Goal: Book appointment/travel/reservation

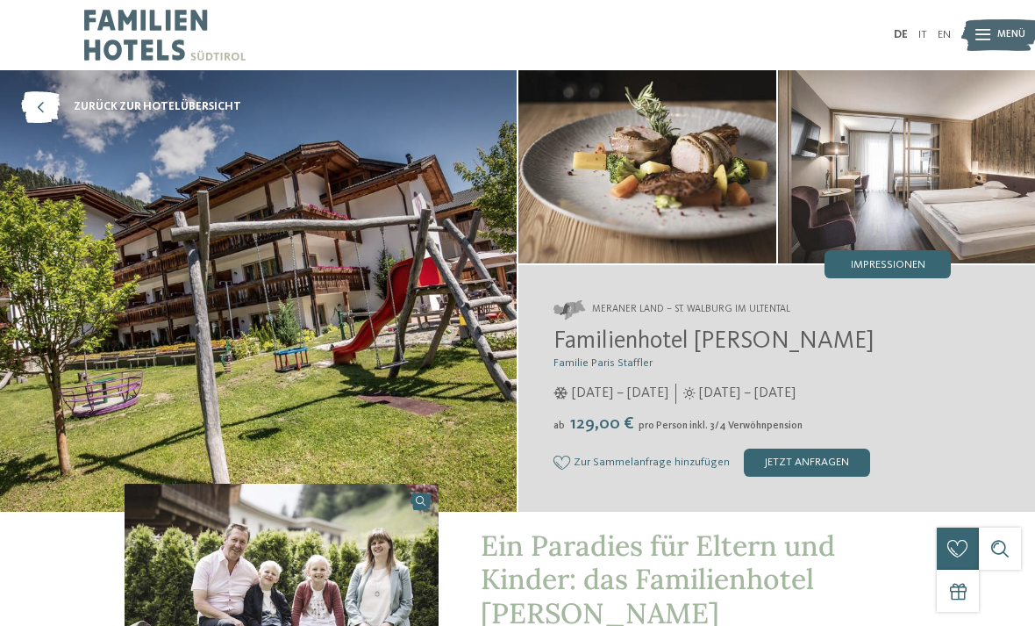
click at [32, 109] on icon at bounding box center [40, 107] width 39 height 32
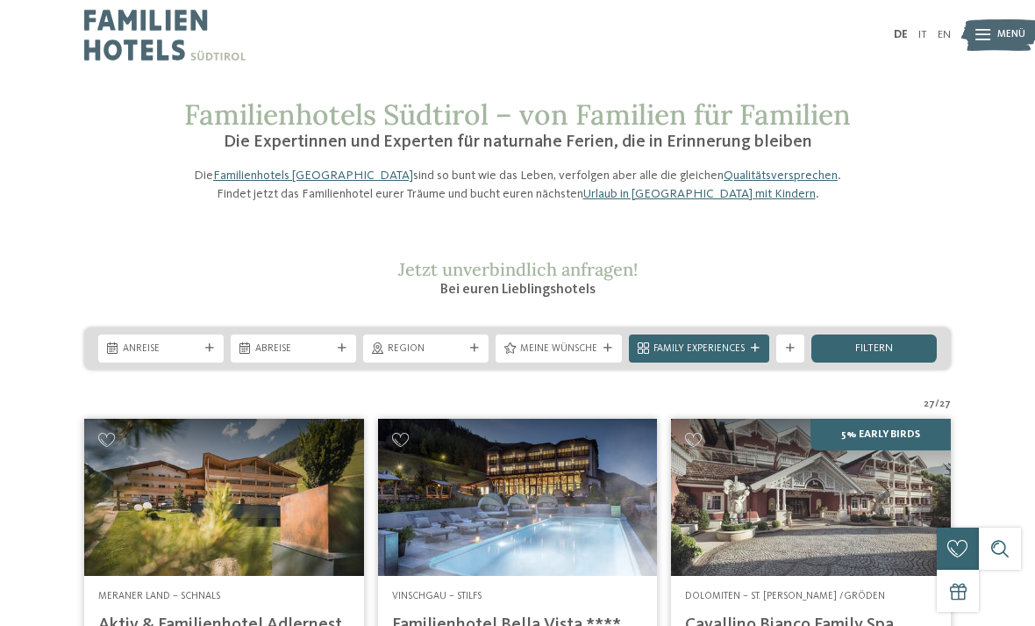
click at [190, 356] on span "Anreise" at bounding box center [161, 349] width 76 height 14
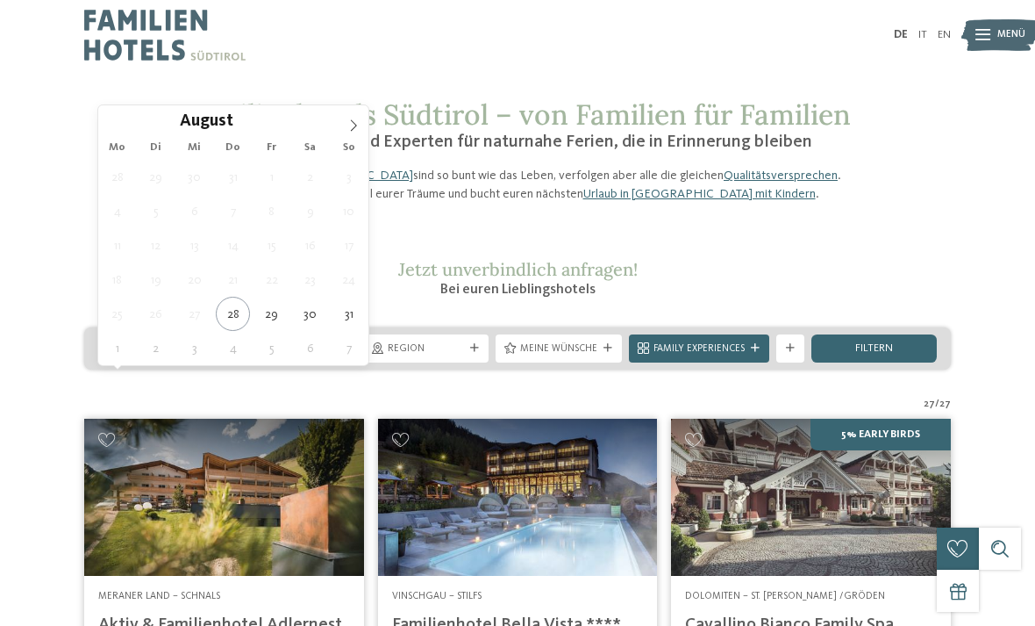
click at [365, 132] on span at bounding box center [354, 120] width 30 height 30
type div "04.09.2025"
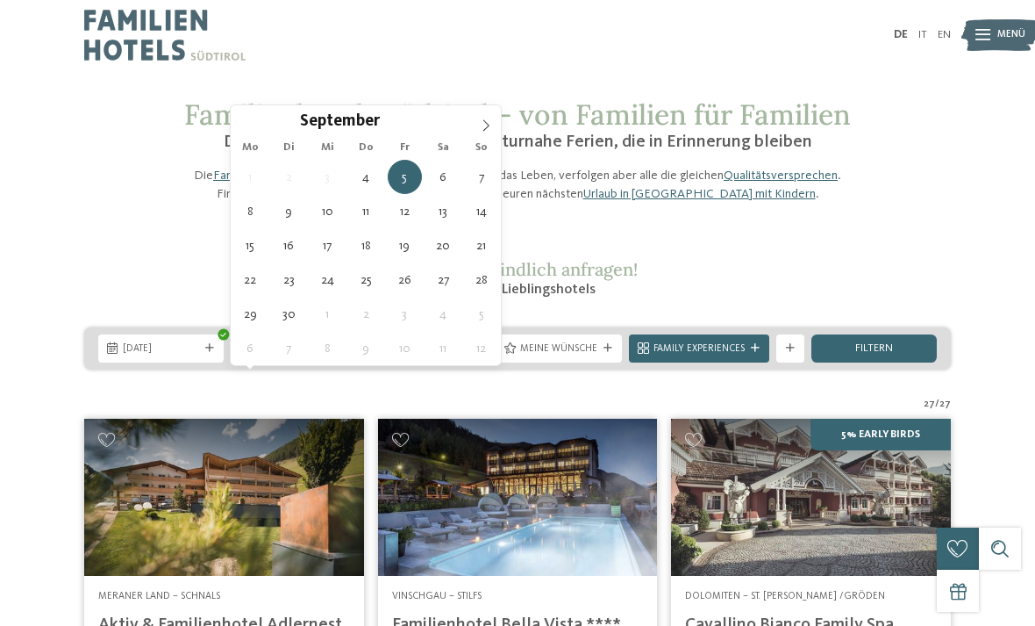
type div "07.09.2025"
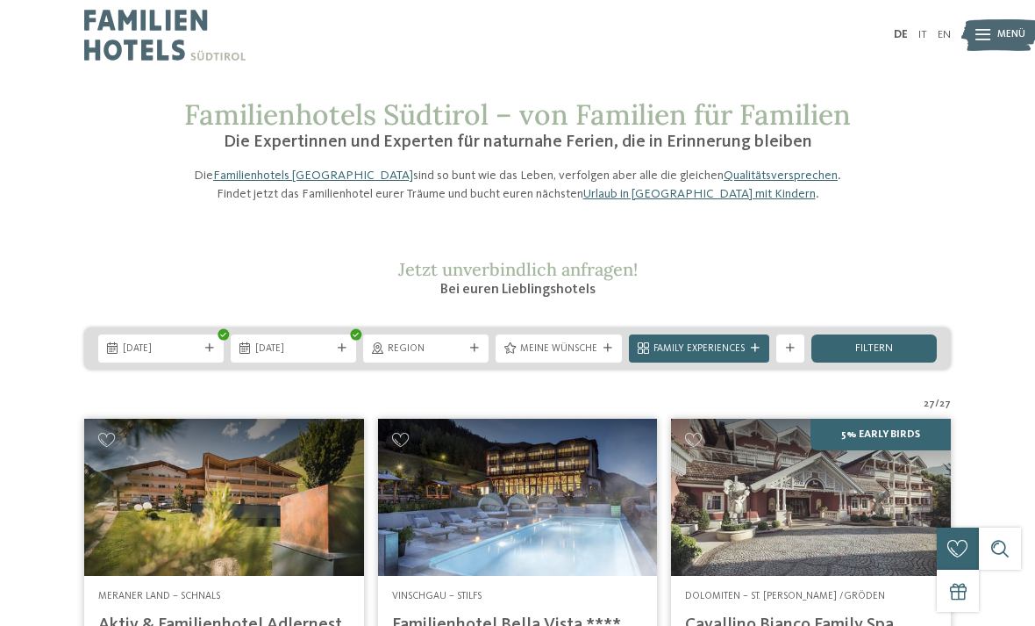
click at [465, 355] on div "Region" at bounding box center [425, 347] width 83 height 15
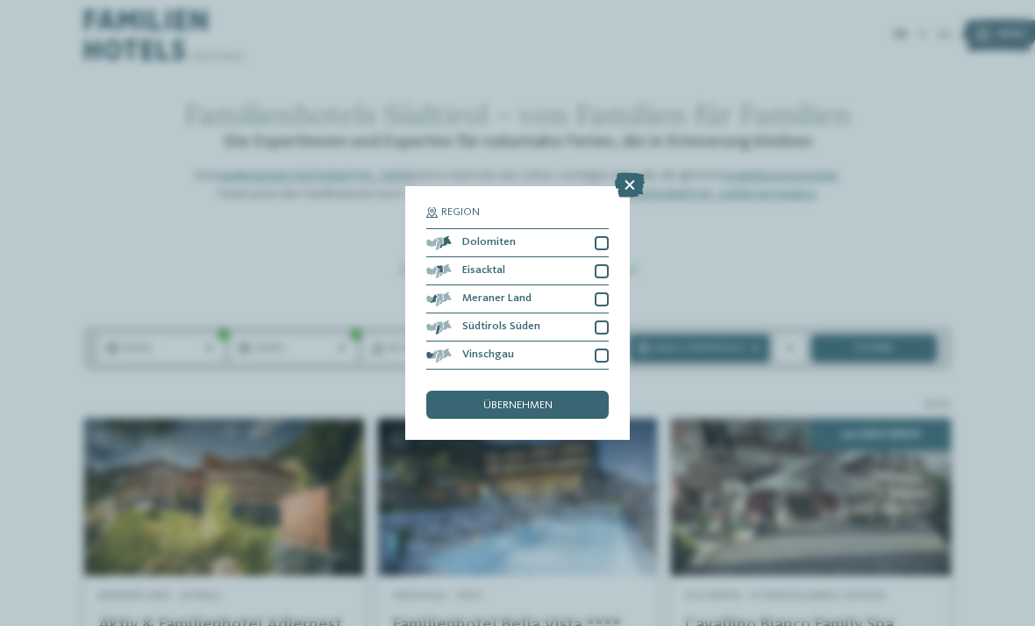
click at [607, 236] on div at bounding box center [602, 243] width 14 height 14
click at [606, 292] on div at bounding box center [602, 299] width 14 height 14
click at [605, 320] on div at bounding box center [602, 327] width 14 height 14
click at [623, 311] on div "Region Dolomiten Eisacktal" at bounding box center [517, 313] width 225 height 254
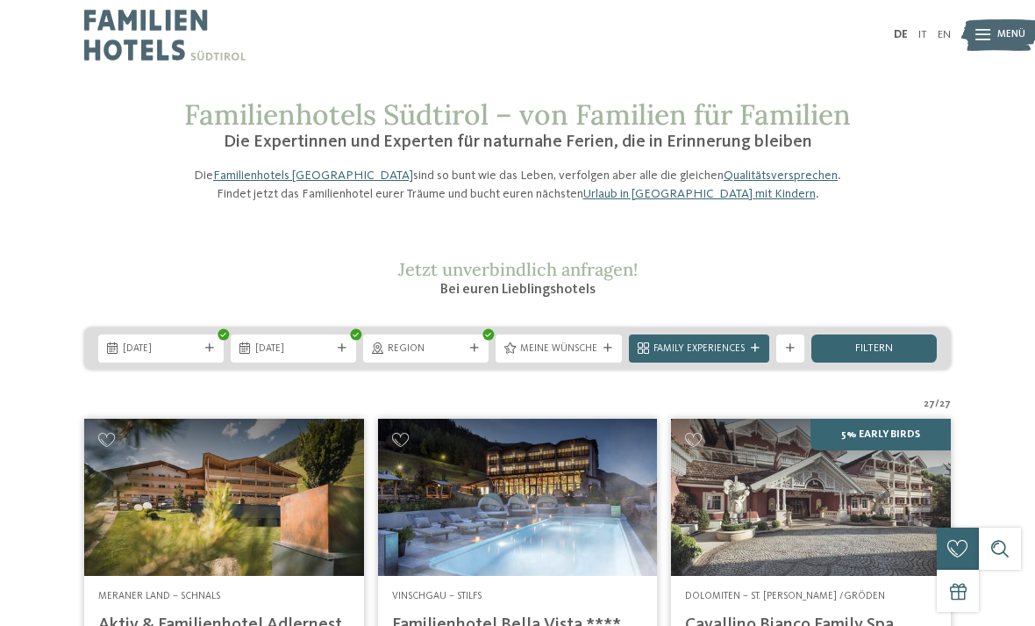
click at [468, 353] on div at bounding box center [475, 348] width 14 height 9
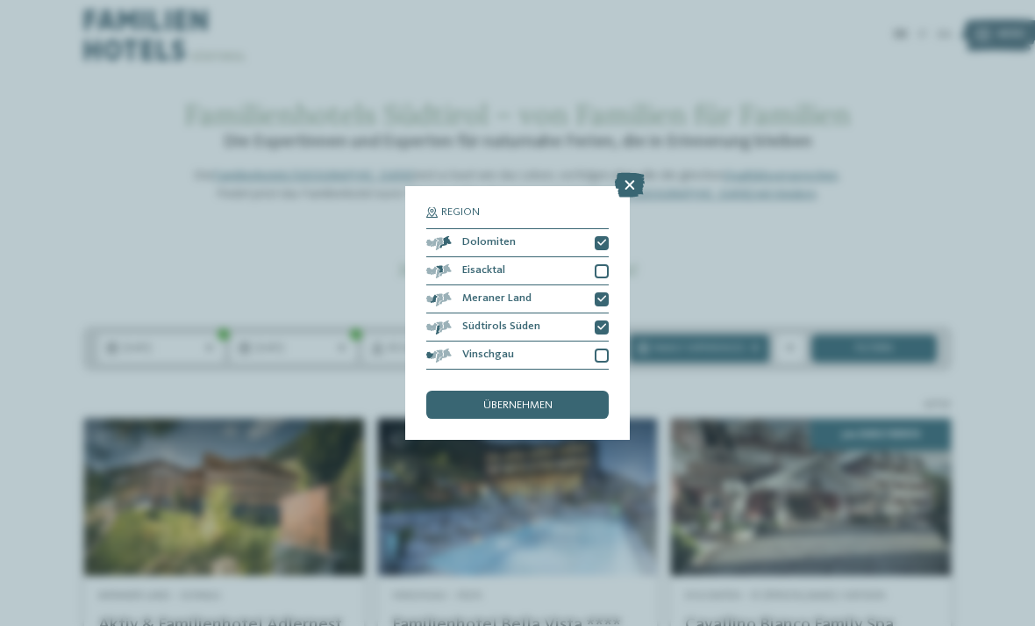
click at [604, 348] on div at bounding box center [602, 355] width 14 height 14
click at [577, 390] on div "übernehmen" at bounding box center [517, 404] width 182 height 28
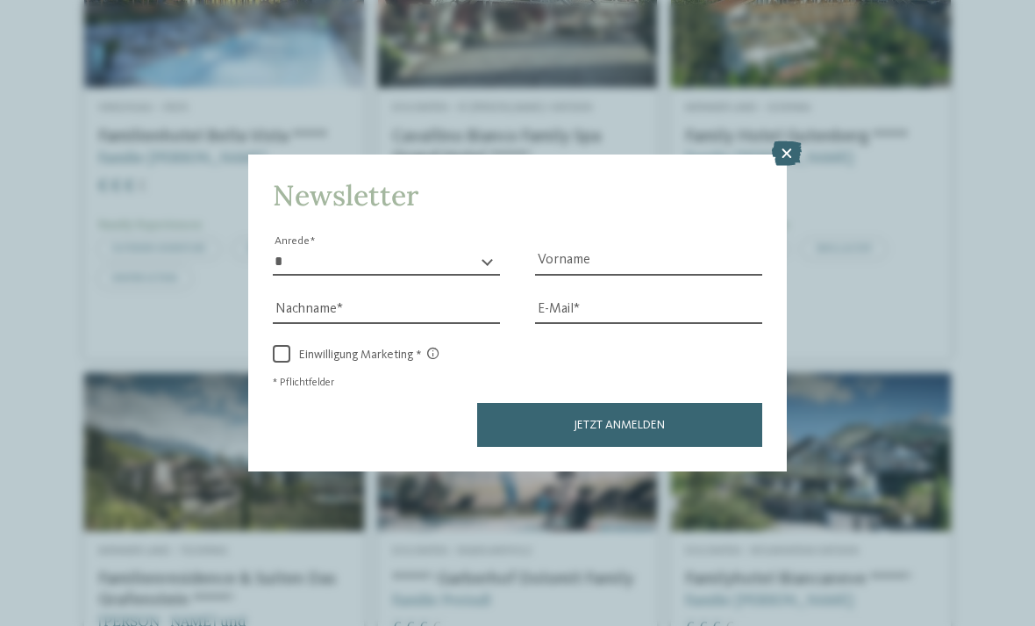
scroll to position [569, 0]
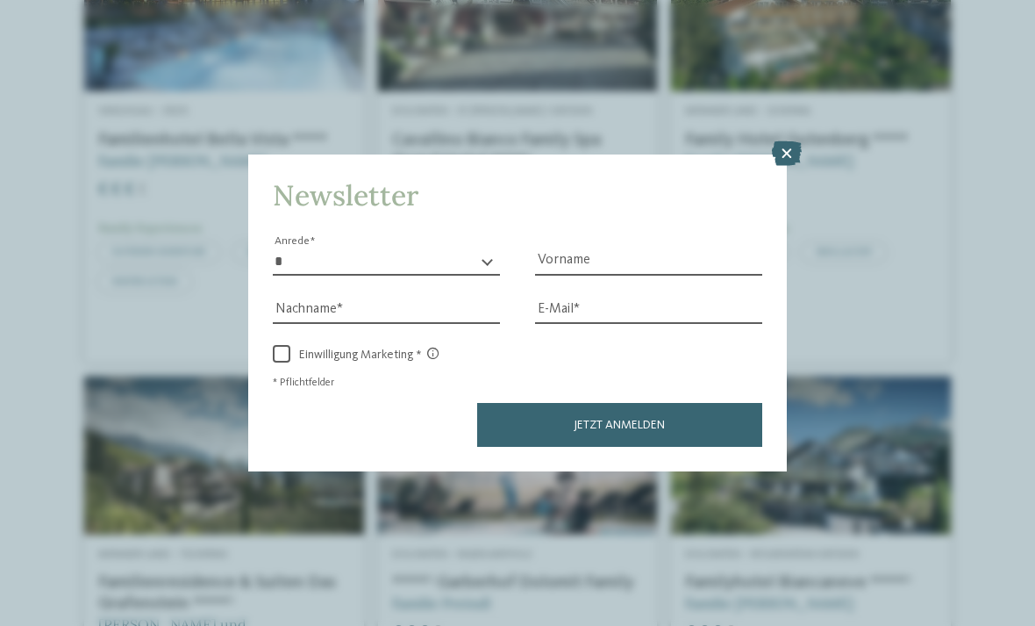
click at [781, 141] on icon at bounding box center [787, 153] width 30 height 25
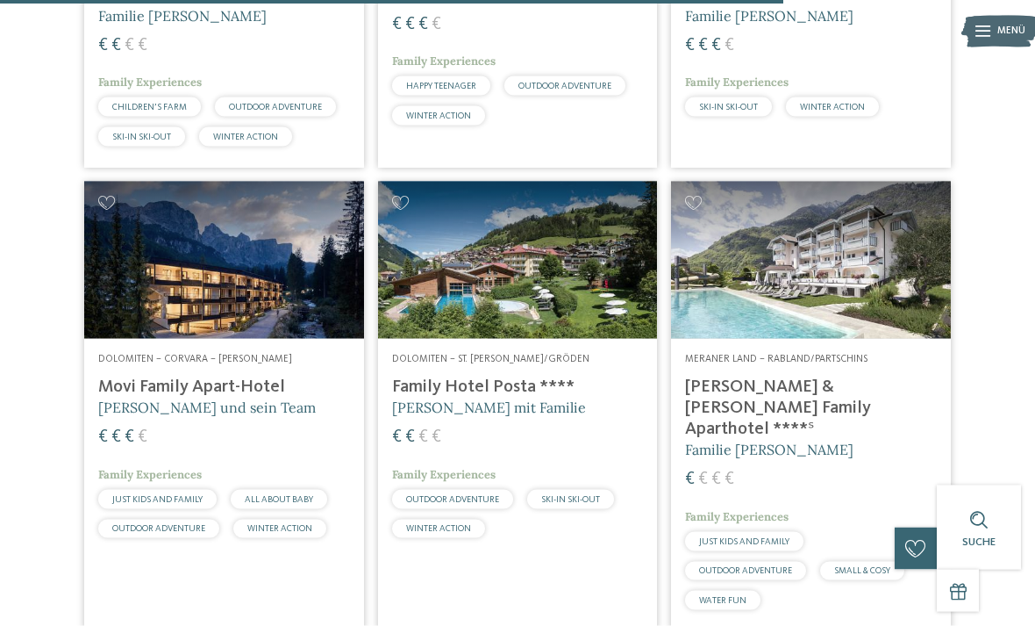
scroll to position [2516, 0]
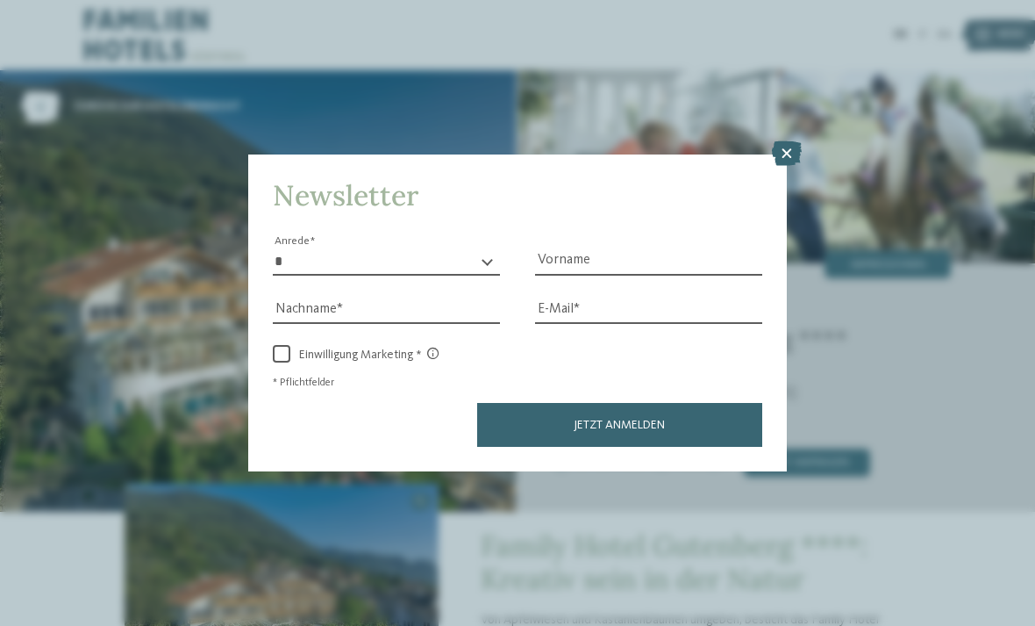
click at [784, 141] on icon at bounding box center [787, 153] width 30 height 25
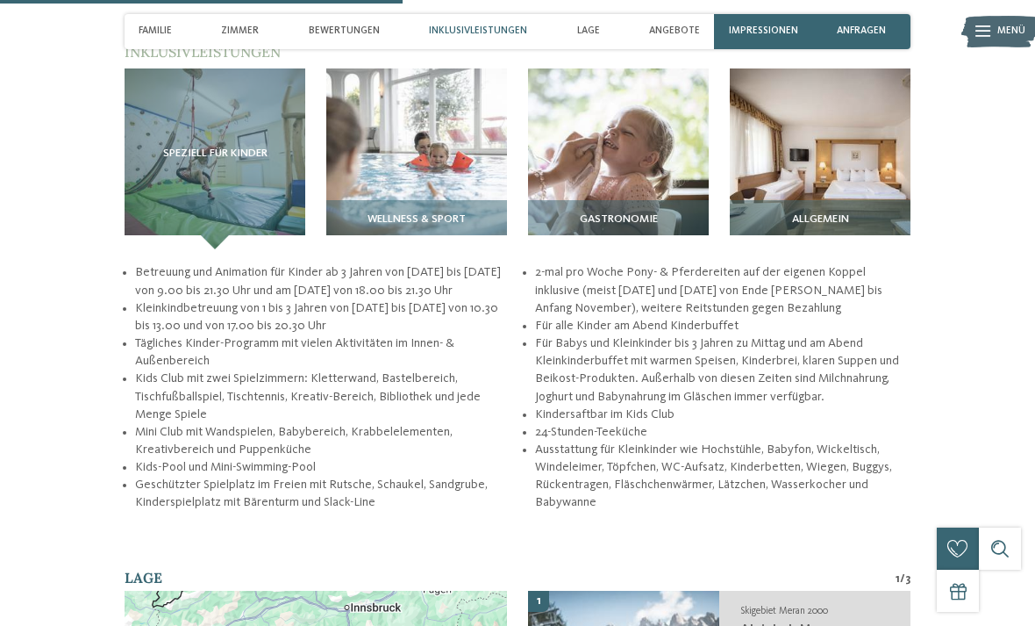
scroll to position [1835, 0]
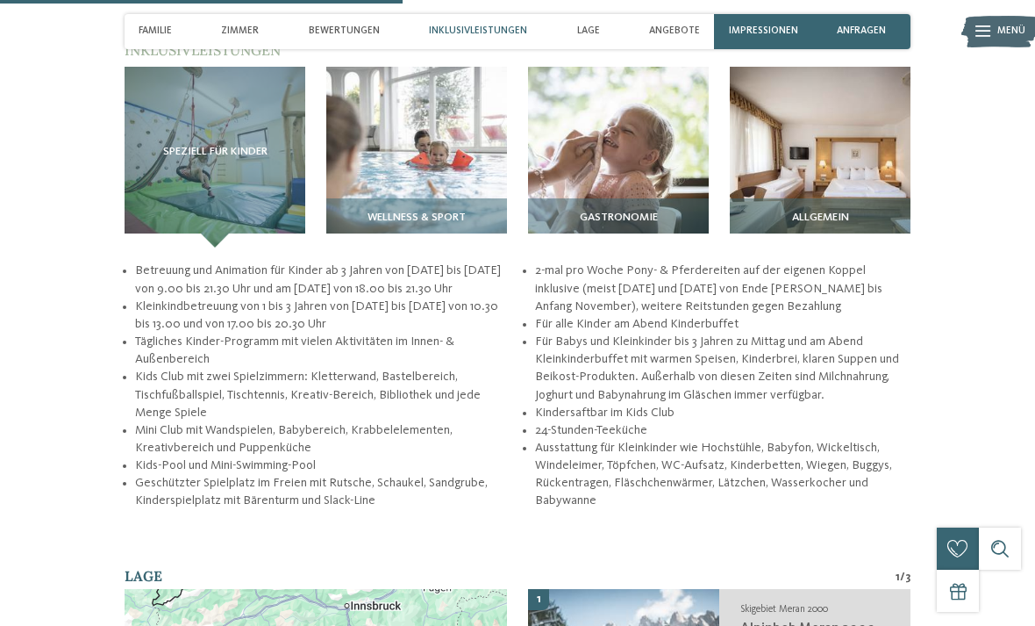
click at [422, 125] on img at bounding box center [416, 157] width 181 height 181
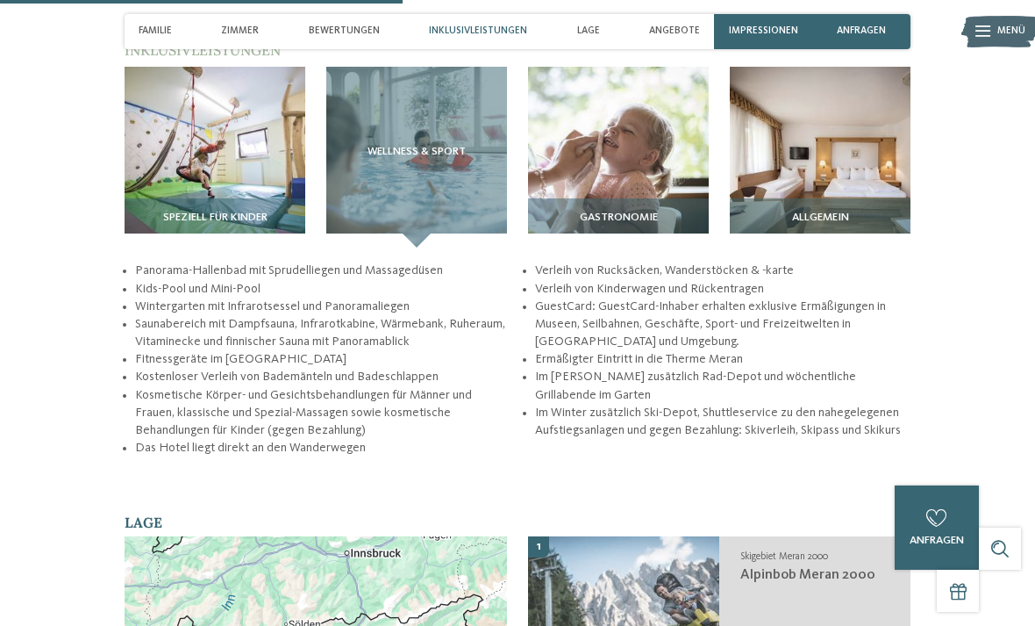
click at [637, 132] on img at bounding box center [618, 157] width 181 height 181
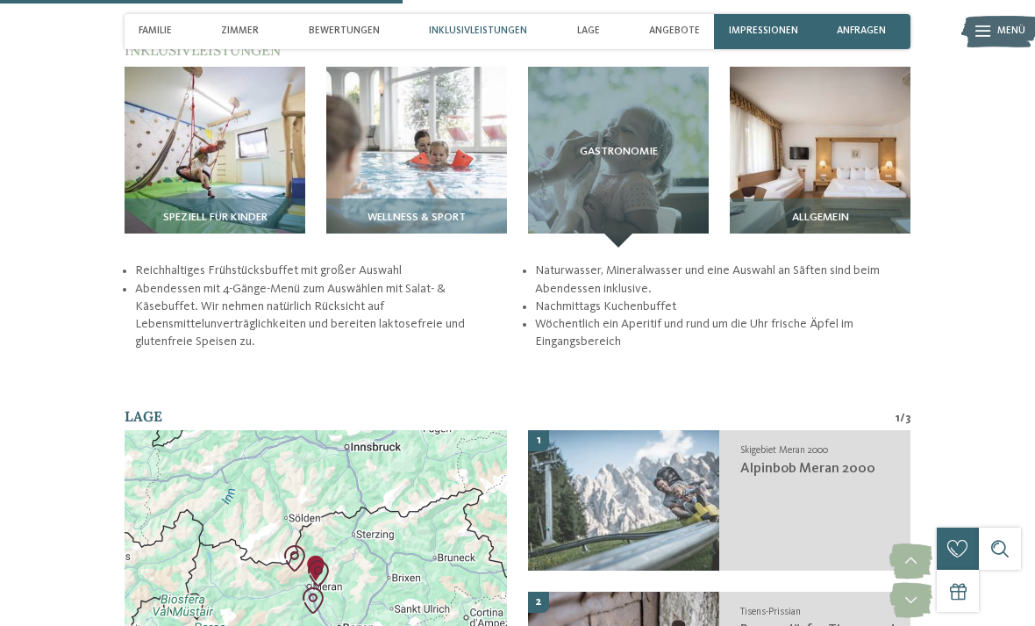
click at [815, 95] on img at bounding box center [820, 157] width 181 height 181
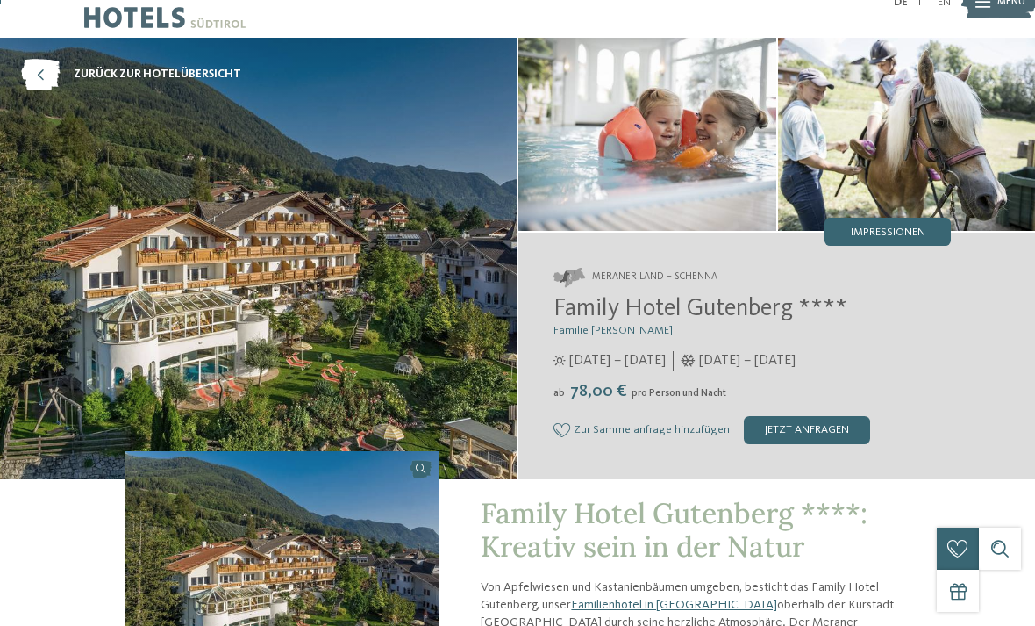
scroll to position [0, 0]
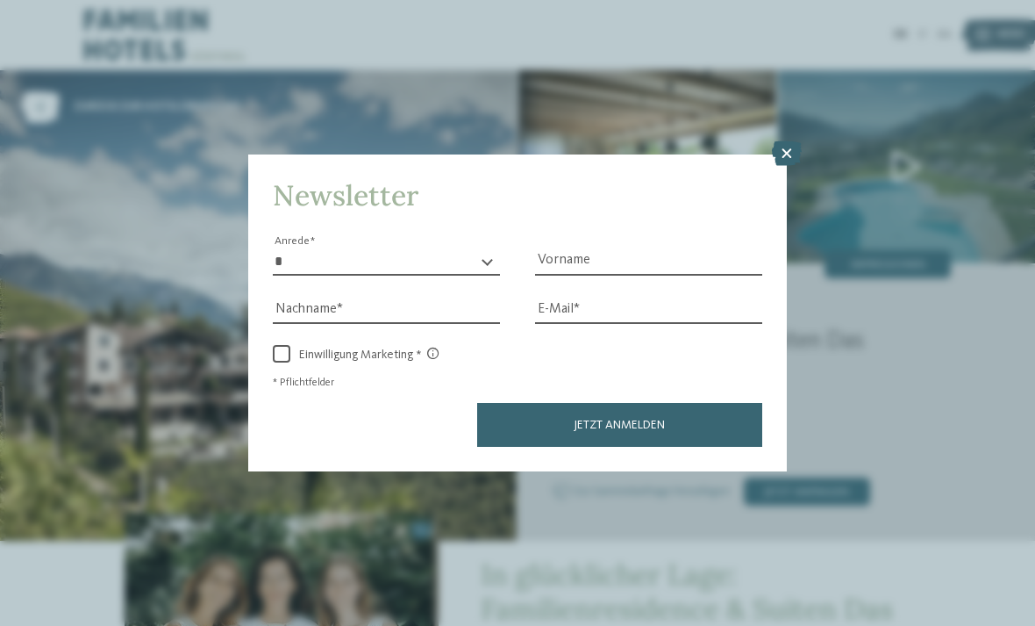
click at [791, 141] on icon at bounding box center [787, 153] width 30 height 25
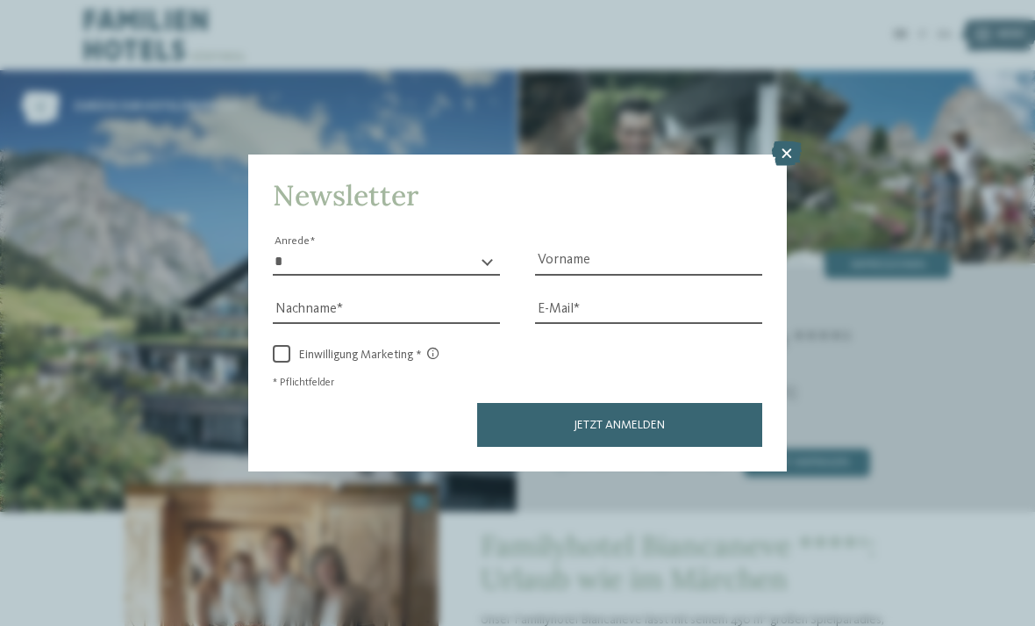
click at [783, 141] on icon at bounding box center [787, 153] width 30 height 25
